Goal: Task Accomplishment & Management: Manage account settings

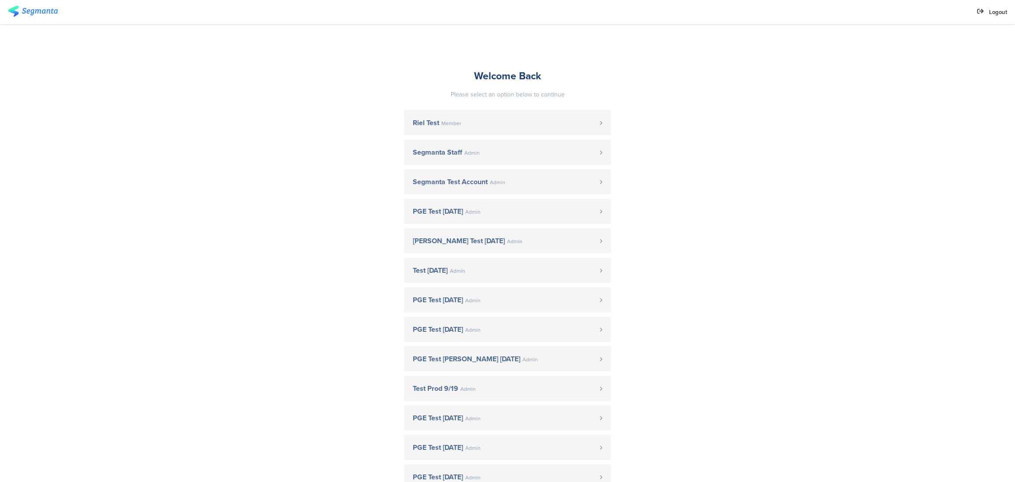
click at [789, 465] on sg-account-entrance "Welcome Back Please select an option below to continue Riel Test Member Segmant…" at bounding box center [507, 350] width 1015 height 652
click at [441, 153] on span "Segmanta Staff" at bounding box center [437, 152] width 49 height 7
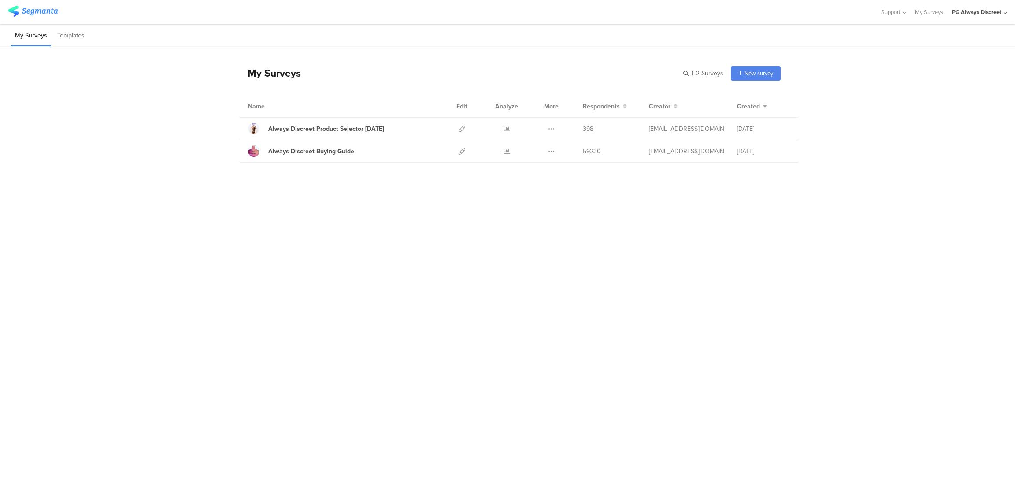
click at [1003, 12] on icon at bounding box center [1005, 13] width 4 height 7
click at [999, 56] on icon at bounding box center [999, 57] width 5 height 5
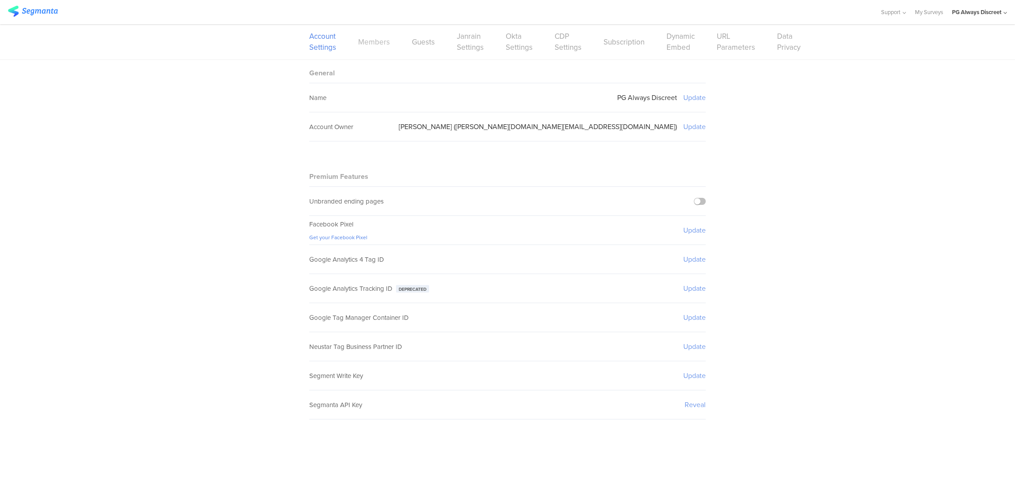
click at [375, 44] on link "Members" at bounding box center [374, 42] width 32 height 11
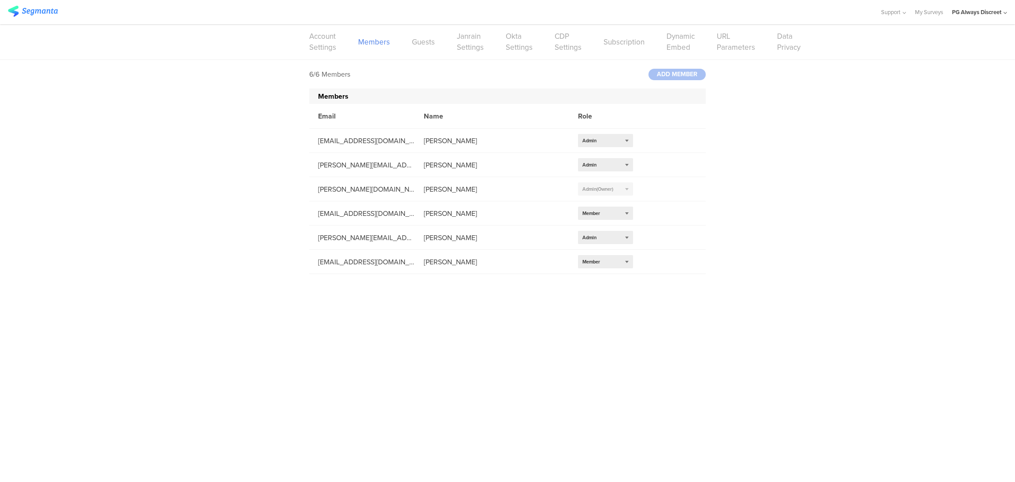
click at [952, 253] on div "6/6 Members ADD MEMBER Members Email Name Role [EMAIL_ADDRESS][DOMAIN_NAME] [PE…" at bounding box center [507, 167] width 1015 height 214
click at [945, 302] on ui-view at bounding box center [507, 378] width 1015 height 208
